Goal: Task Accomplishment & Management: Manage account settings

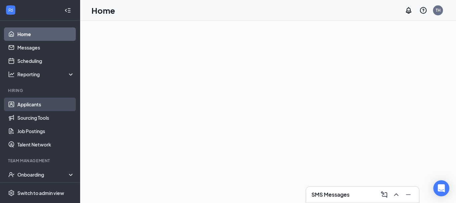
click at [25, 102] on link "Applicants" at bounding box center [45, 103] width 57 height 13
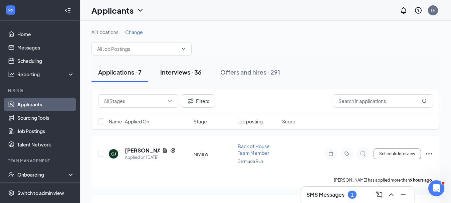
click at [187, 71] on div "Interviews · 36" at bounding box center [180, 72] width 41 height 8
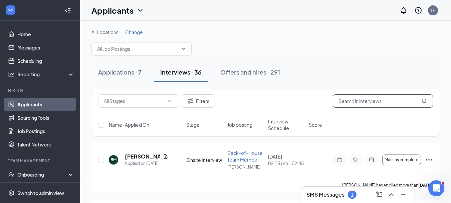
click at [363, 100] on input "text" at bounding box center [383, 100] width 100 height 13
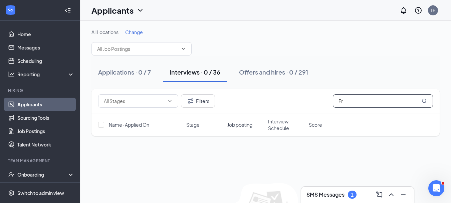
type input "F"
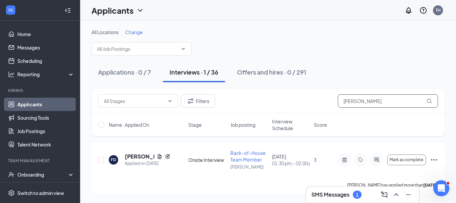
type input "[PERSON_NAME]"
click at [329, 196] on h3 "SMS Messages" at bounding box center [330, 194] width 38 height 7
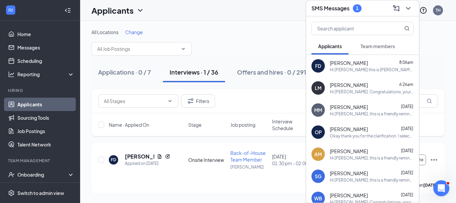
click at [341, 67] on div "Hi [PERSON_NAME] this is [PERSON_NAME] Back of House Director can you come to […" at bounding box center [372, 70] width 84 height 6
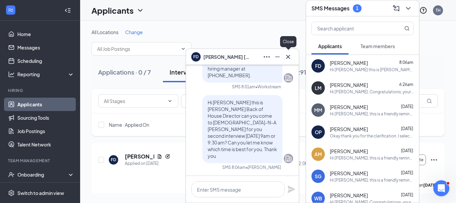
click at [290, 56] on icon "Cross" at bounding box center [288, 57] width 8 height 8
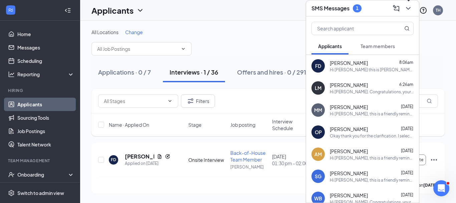
click at [405, 10] on icon "ChevronDown" at bounding box center [408, 8] width 8 height 8
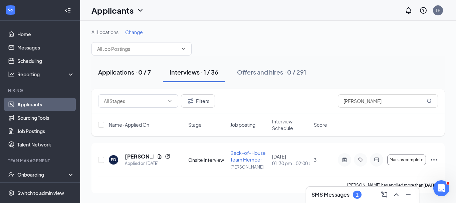
click at [145, 72] on div "Applications · 0 / 7" at bounding box center [124, 72] width 53 height 8
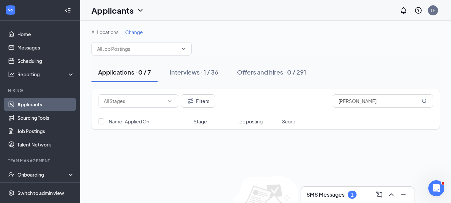
click at [130, 73] on div "Applications · 0 / 7" at bounding box center [124, 72] width 53 height 8
click at [47, 102] on link "Applicants" at bounding box center [45, 103] width 57 height 13
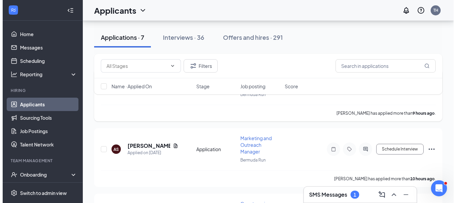
scroll to position [67, 0]
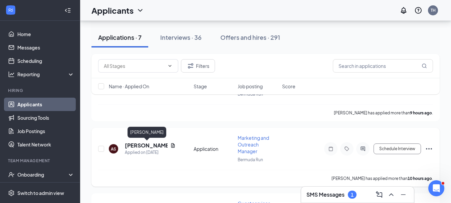
click at [141, 145] on h5 "[PERSON_NAME]" at bounding box center [146, 145] width 43 height 7
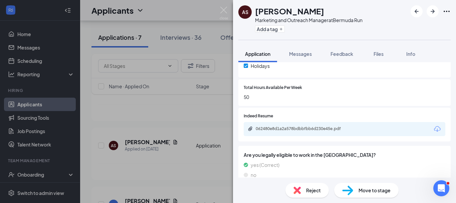
scroll to position [278, 0]
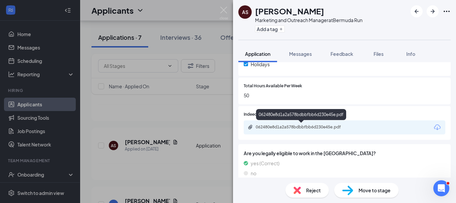
click at [293, 127] on div "062480e8d1a2a578bdbbfbb6d230e45e.pdf" at bounding box center [302, 126] width 93 height 5
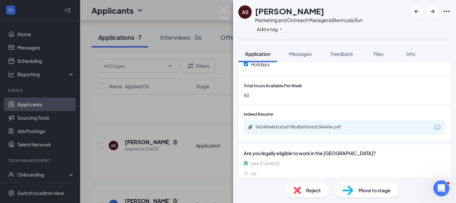
click at [364, 189] on span "Move to stage" at bounding box center [374, 189] width 32 height 7
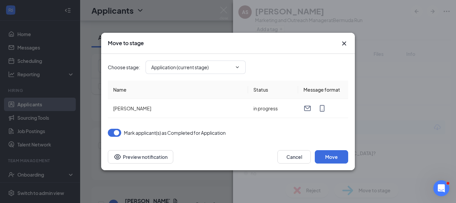
type input "Review (next stage)"
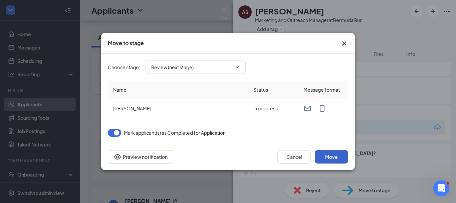
click at [326, 158] on button "Move" at bounding box center [331, 156] width 33 height 13
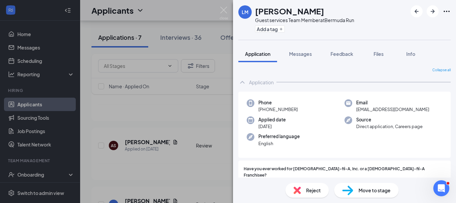
click at [180, 119] on div "[PERSON_NAME] Guest services Team Member at [GEOGRAPHIC_DATA] Run Add a tag App…" at bounding box center [228, 101] width 456 height 203
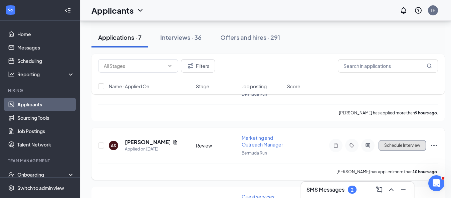
click at [397, 146] on button "Schedule Interview" at bounding box center [401, 145] width 47 height 11
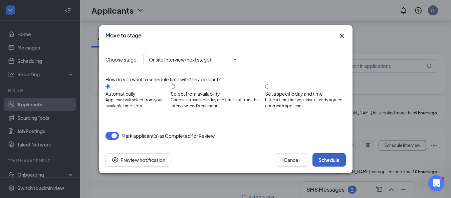
click at [323, 159] on button "Schedule" at bounding box center [328, 159] width 33 height 13
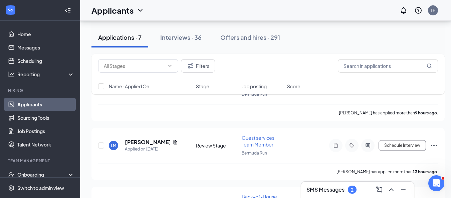
click at [327, 191] on h3 "SMS Messages" at bounding box center [325, 189] width 38 height 7
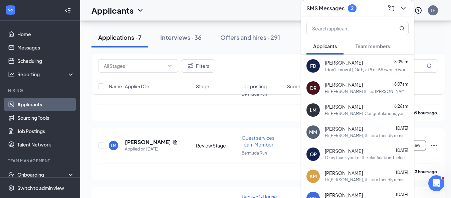
click at [360, 68] on div "FD [PERSON_NAME] 8:09am I don't know if [DATE] at 9 or 930 would work, would [D…" at bounding box center [357, 66] width 113 height 22
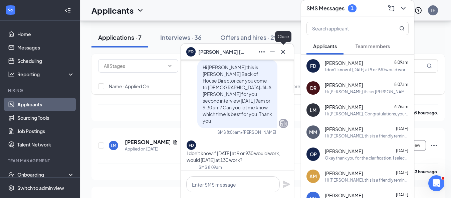
click at [283, 54] on icon "Cross" at bounding box center [283, 52] width 8 height 8
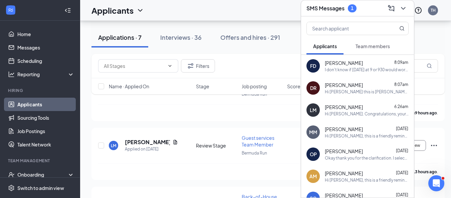
click at [403, 4] on icon "ChevronDown" at bounding box center [403, 8] width 8 height 8
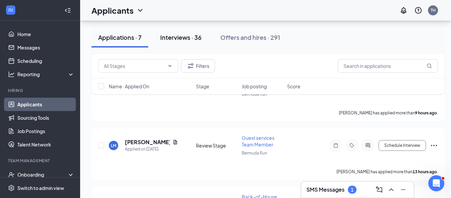
click at [186, 39] on div "Interviews · 36" at bounding box center [180, 37] width 41 height 8
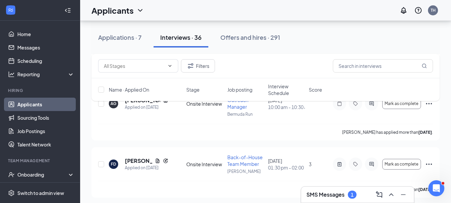
scroll to position [466, 0]
click at [122, 37] on div "Applications · 7" at bounding box center [119, 37] width 43 height 8
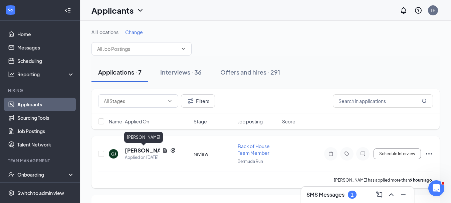
click at [135, 150] on h5 "[PERSON_NAME]" at bounding box center [142, 150] width 35 height 7
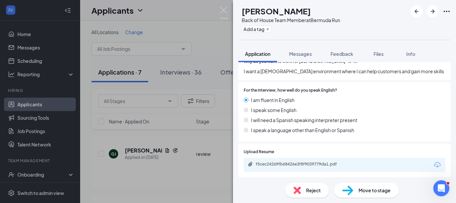
scroll to position [408, 0]
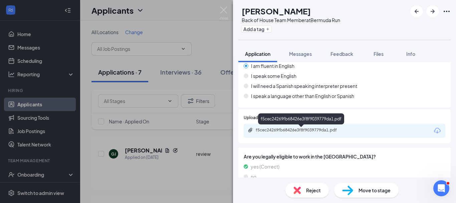
click at [309, 131] on div "f5cec24269fb68426e3f8f9039779da1.pdf" at bounding box center [302, 129] width 93 height 5
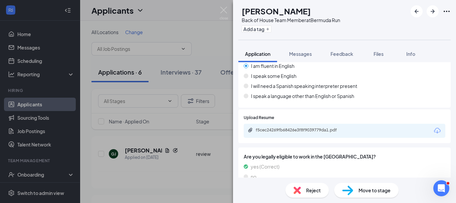
click at [379, 192] on span "Move to stage" at bounding box center [374, 189] width 32 height 7
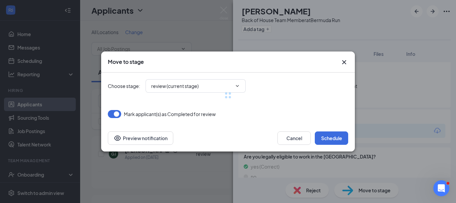
type input "Onsite Interview (next stage)"
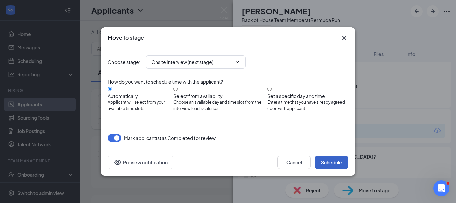
click at [329, 163] on button "Schedule" at bounding box center [331, 161] width 33 height 13
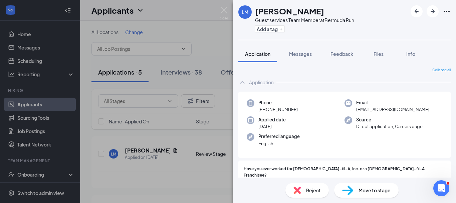
click at [213, 134] on div "[PERSON_NAME] Guest services Team Member at [GEOGRAPHIC_DATA] Run Add a tag App…" at bounding box center [228, 101] width 456 height 203
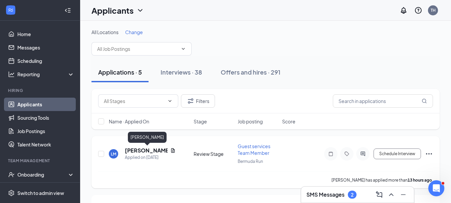
click at [133, 152] on h5 "[PERSON_NAME]" at bounding box center [146, 150] width 43 height 7
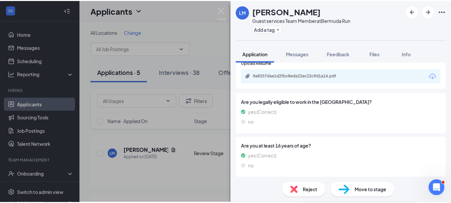
scroll to position [272, 0]
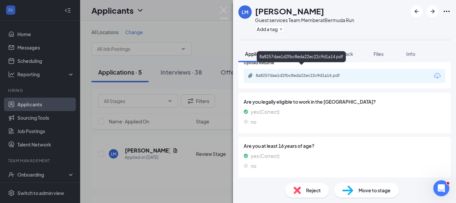
click at [290, 73] on div "8a8257dae1d2fbc8eda22ec22c9d1a14.pdf" at bounding box center [302, 75] width 93 height 5
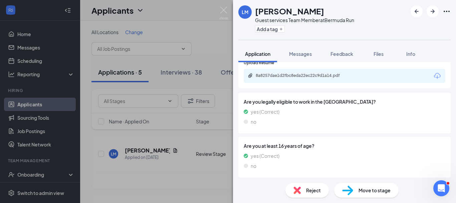
click at [199, 177] on div "[PERSON_NAME] Guest services Team Member at [GEOGRAPHIC_DATA] Run Add a tag App…" at bounding box center [228, 101] width 456 height 203
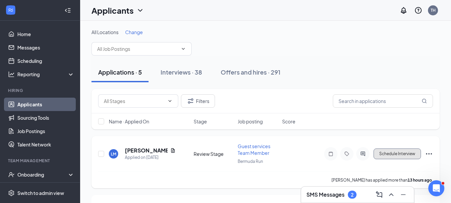
click at [385, 153] on button "Schedule Interview" at bounding box center [396, 153] width 47 height 11
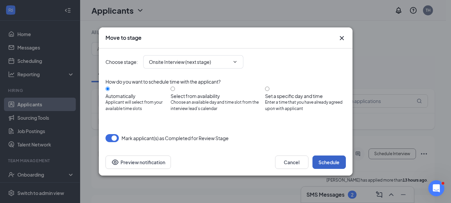
click at [328, 156] on button "Schedule" at bounding box center [328, 161] width 33 height 13
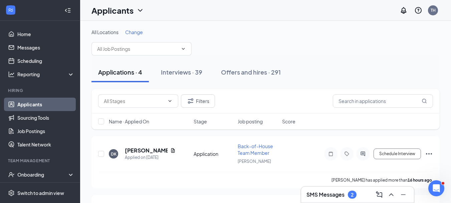
click at [368, 192] on div "SMS Messages 2" at bounding box center [357, 194] width 102 height 11
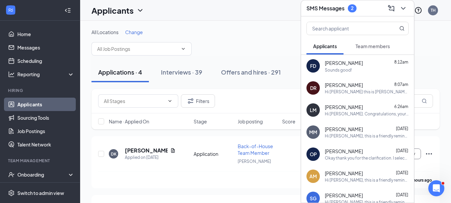
click at [371, 71] on div "Sounds good!" at bounding box center [367, 70] width 84 height 6
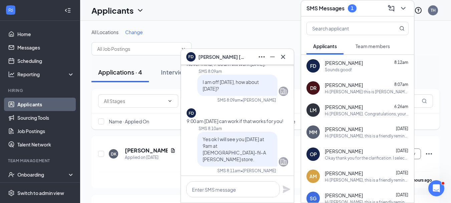
scroll to position [-22, 0]
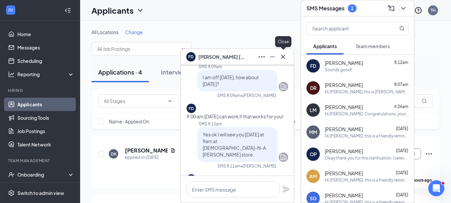
click at [282, 56] on icon "Cross" at bounding box center [283, 56] width 4 height 4
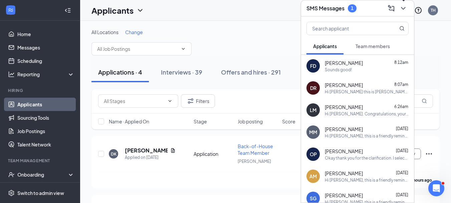
click at [406, 7] on icon "ChevronDown" at bounding box center [403, 8] width 8 height 8
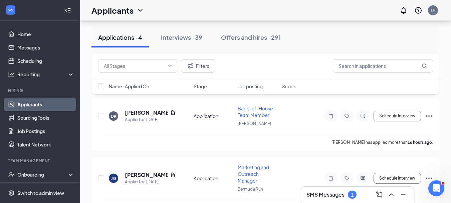
scroll to position [0, 0]
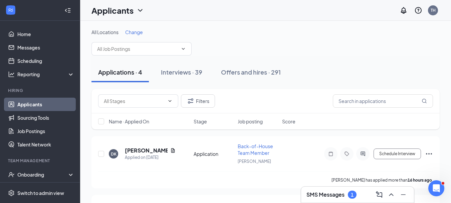
click at [332, 195] on h3 "SMS Messages" at bounding box center [325, 194] width 38 height 7
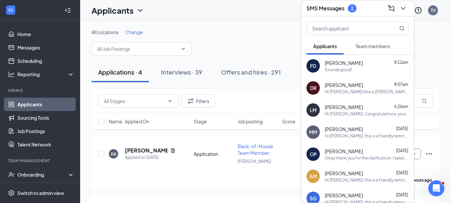
click at [350, 66] on span "[PERSON_NAME]" at bounding box center [344, 62] width 38 height 7
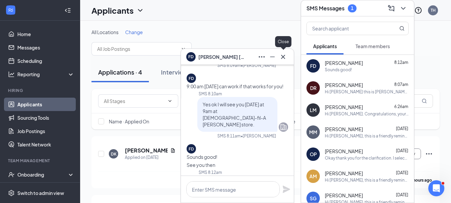
click at [283, 56] on icon "Cross" at bounding box center [283, 56] width 4 height 4
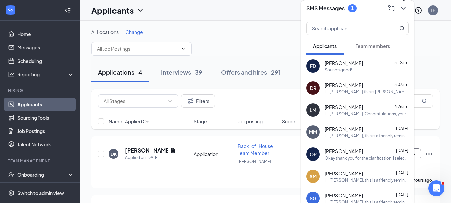
click at [404, 5] on icon "ChevronDown" at bounding box center [403, 8] width 8 height 8
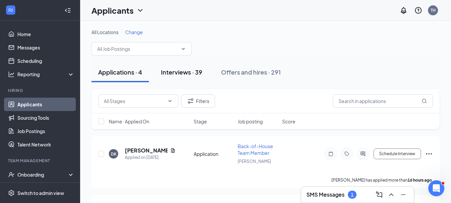
click at [184, 72] on div "Interviews · 39" at bounding box center [181, 72] width 41 height 8
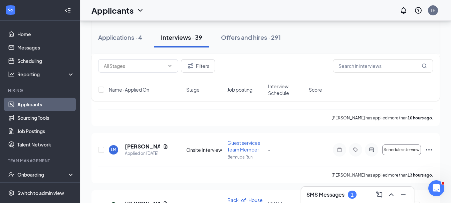
scroll to position [131, 0]
click at [356, 67] on input "text" at bounding box center [383, 65] width 100 height 13
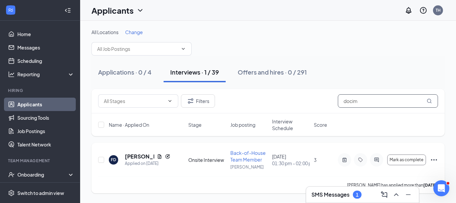
type input "docim"
click at [435, 158] on icon "Ellipses" at bounding box center [434, 160] width 8 height 8
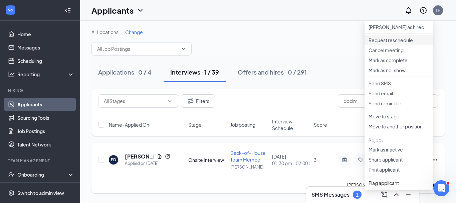
click at [389, 43] on p "Request reschedule" at bounding box center [398, 40] width 60 height 7
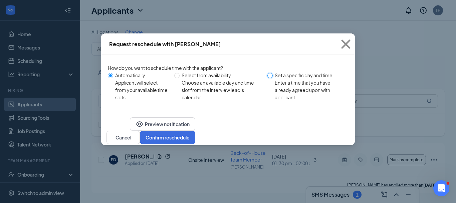
click at [269, 77] on input "Set a specific day and time Enter a time that you have already agreed upon with…" at bounding box center [269, 75] width 5 height 5
radio input "true"
radio input "false"
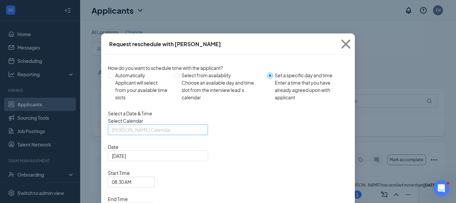
click at [197, 135] on span "[PERSON_NAME] Calendar" at bounding box center [158, 129] width 92 height 10
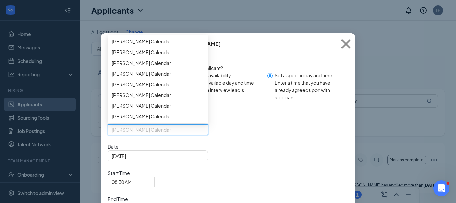
scroll to position [69, 0]
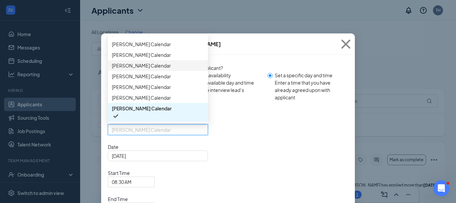
click at [152, 62] on span "[PERSON_NAME] Calendar" at bounding box center [141, 65] width 59 height 7
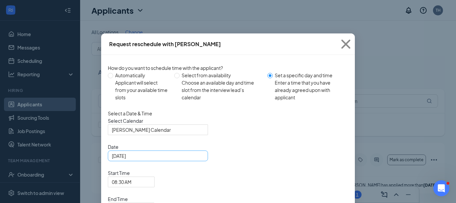
click at [196, 159] on div "[DATE]" at bounding box center [158, 155] width 92 height 7
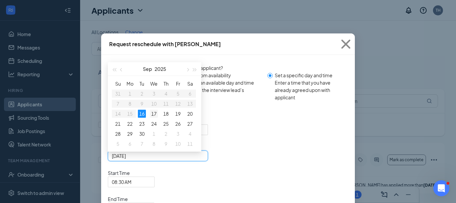
type input "[DATE]"
click at [152, 117] on div "17" at bounding box center [154, 113] width 8 height 8
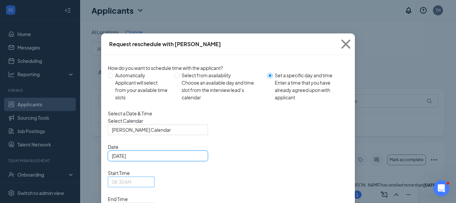
click at [151, 177] on span "08:30 AM" at bounding box center [131, 182] width 39 height 10
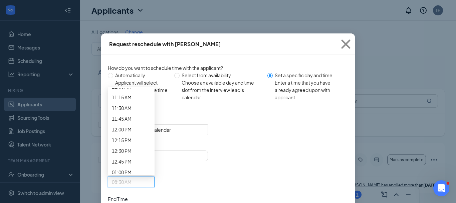
scroll to position [487, 0]
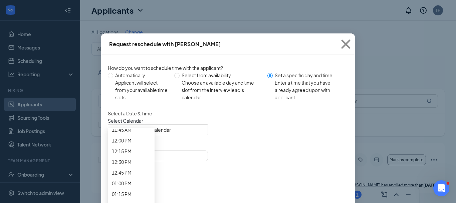
scroll to position [516, 0]
click at [151, 36] on span "09:30 AM" at bounding box center [131, 32] width 39 height 7
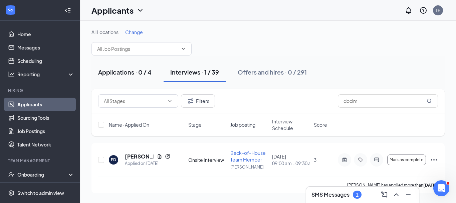
click at [142, 71] on div "Applications · 0 / 4" at bounding box center [124, 72] width 53 height 8
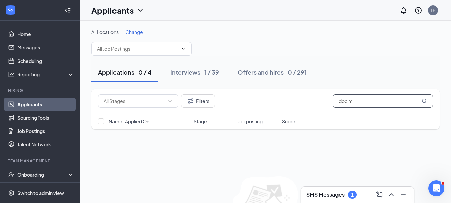
click at [366, 99] on input "docim" at bounding box center [383, 100] width 100 height 13
type input "d"
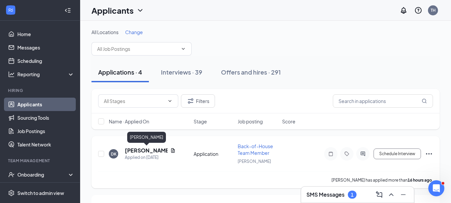
click at [147, 151] on h5 "[PERSON_NAME]" at bounding box center [146, 150] width 43 height 7
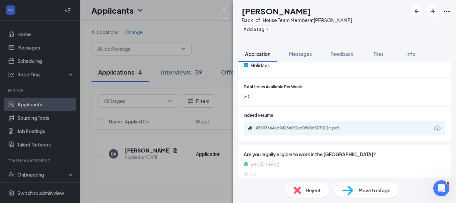
scroll to position [302, 0]
click at [306, 121] on div "43007664ad9415e0f2ad0908d307011c.pdf" at bounding box center [345, 128] width 202 height 14
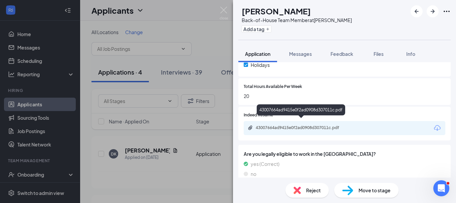
click at [308, 125] on div "43007664ad9415e0f2ad0908d307011c.pdf" at bounding box center [302, 127] width 93 height 5
